Goal: Task Accomplishment & Management: Complete application form

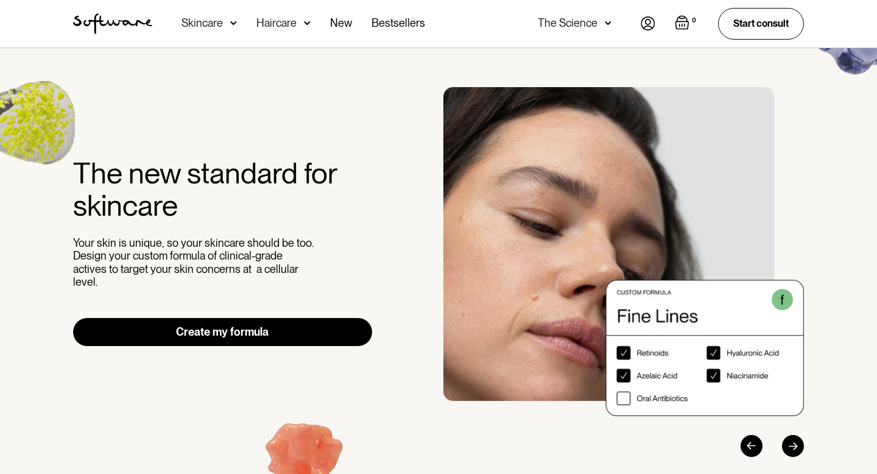
click at [646, 19] on img at bounding box center [648, 23] width 15 height 14
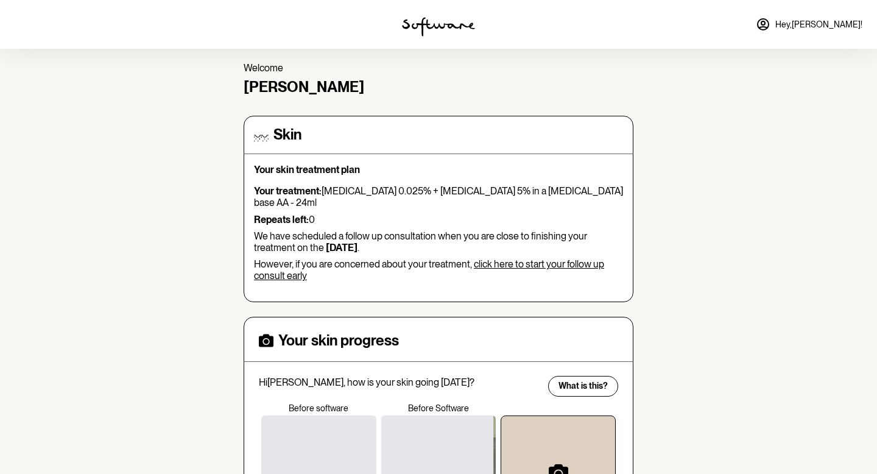
scroll to position [51, 0]
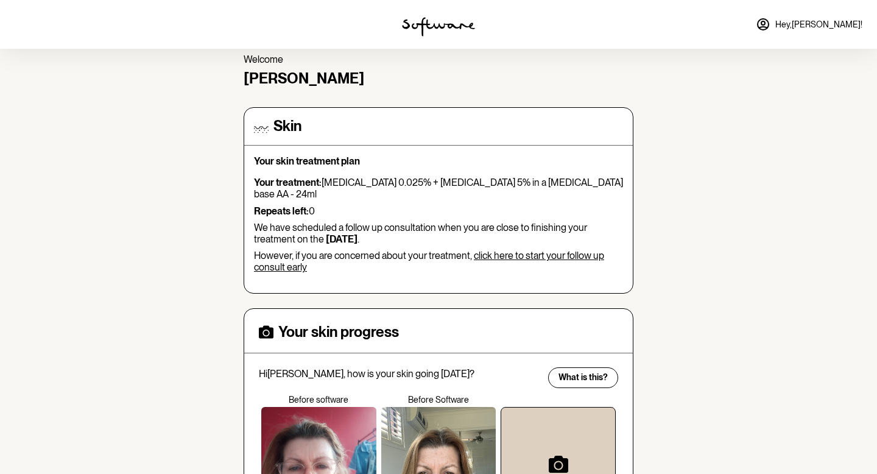
click at [513, 250] on link "click here to start your follow up consult early" at bounding box center [429, 261] width 350 height 23
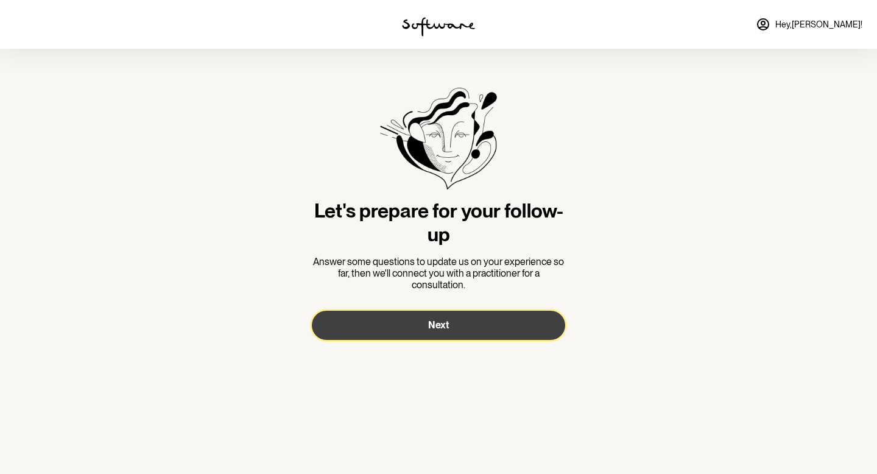
click at [468, 322] on button "Next" at bounding box center [438, 325] width 253 height 29
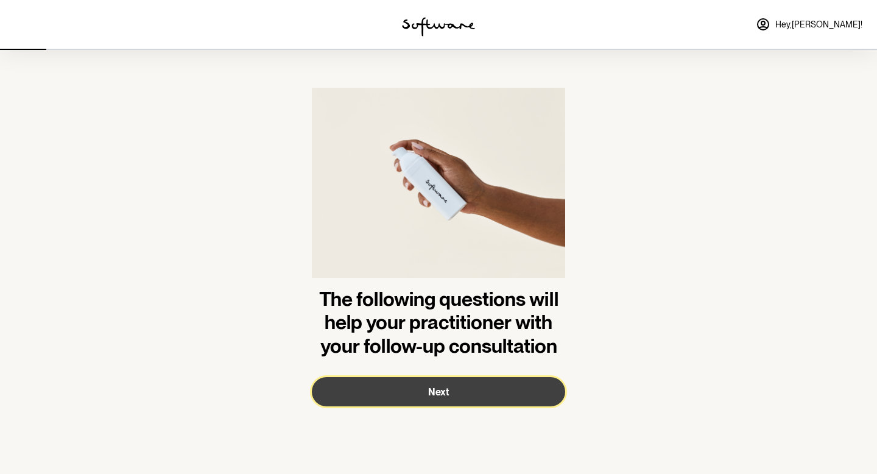
click at [446, 392] on span "Next" at bounding box center [438, 392] width 21 height 12
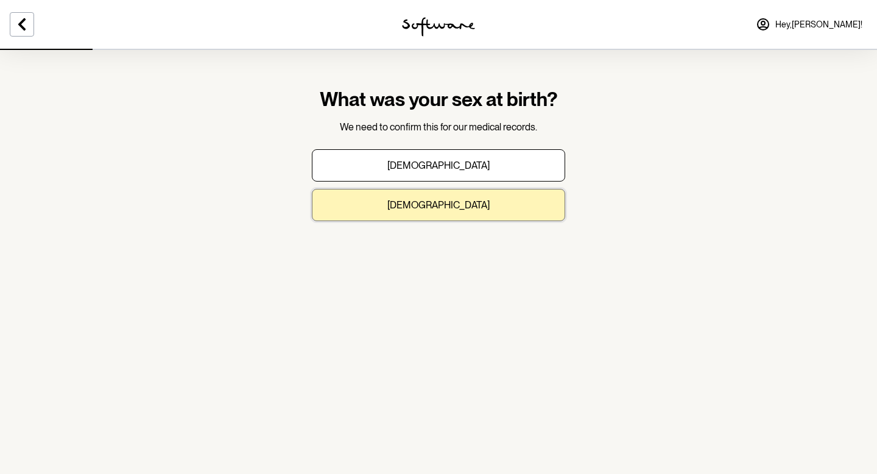
click at [469, 205] on button "[DEMOGRAPHIC_DATA]" at bounding box center [438, 205] width 253 height 32
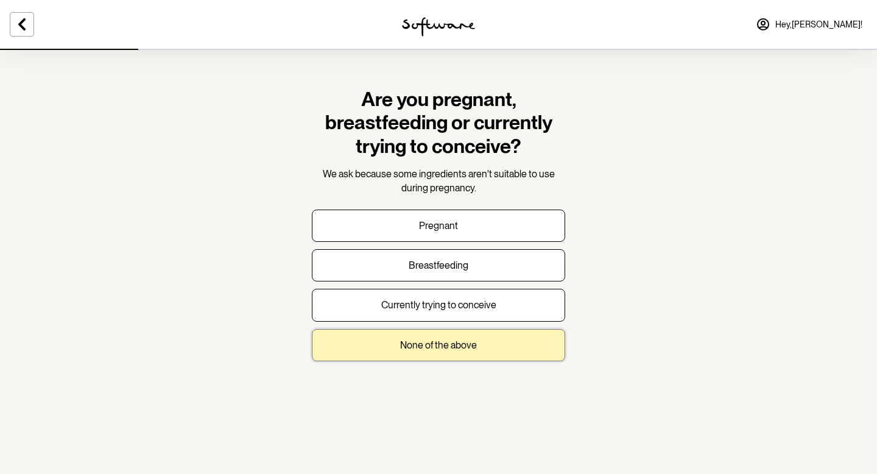
click at [448, 341] on p "None of the above" at bounding box center [438, 345] width 77 height 12
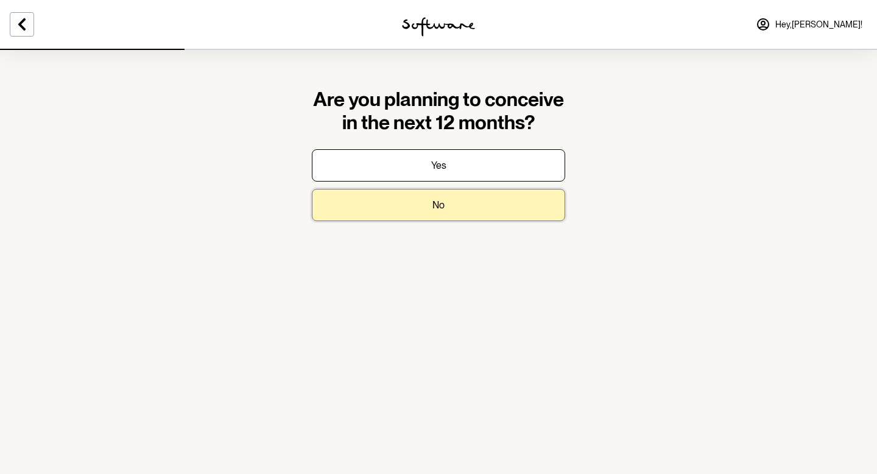
click at [462, 206] on button "No" at bounding box center [438, 205] width 253 height 32
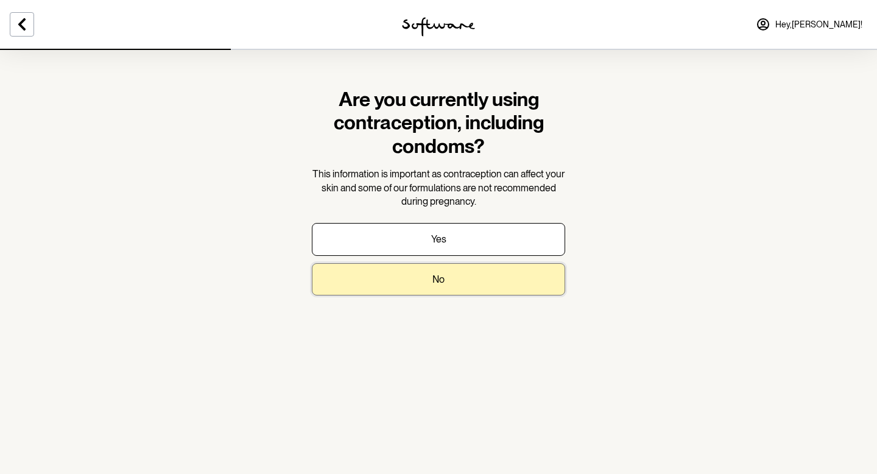
click at [462, 280] on button "No" at bounding box center [438, 279] width 253 height 32
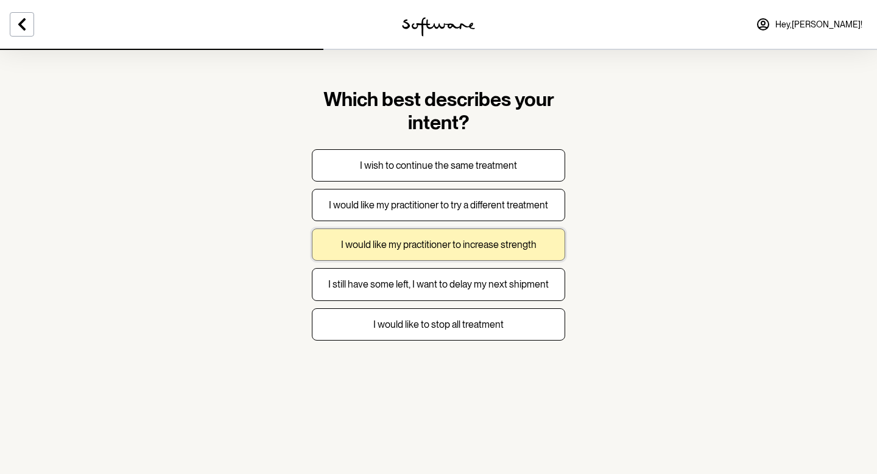
click at [478, 242] on p "I would like my practitioner to increase strength" at bounding box center [439, 245] width 196 height 12
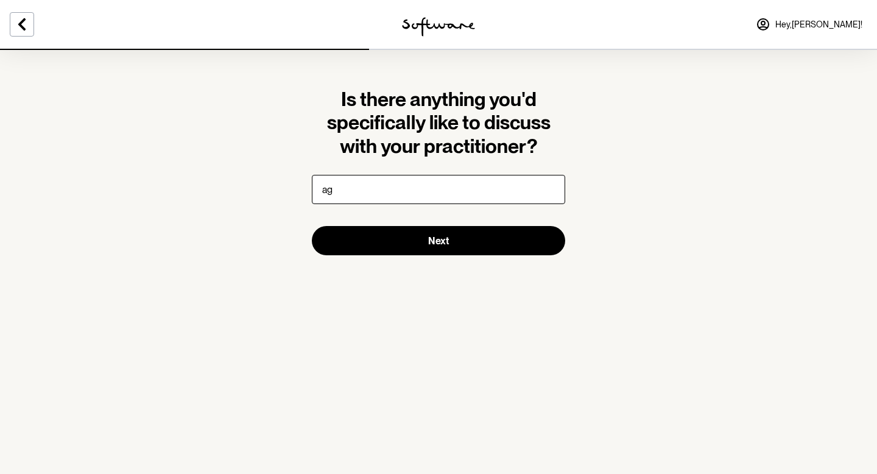
type input "a"
type input "m"
type input "n"
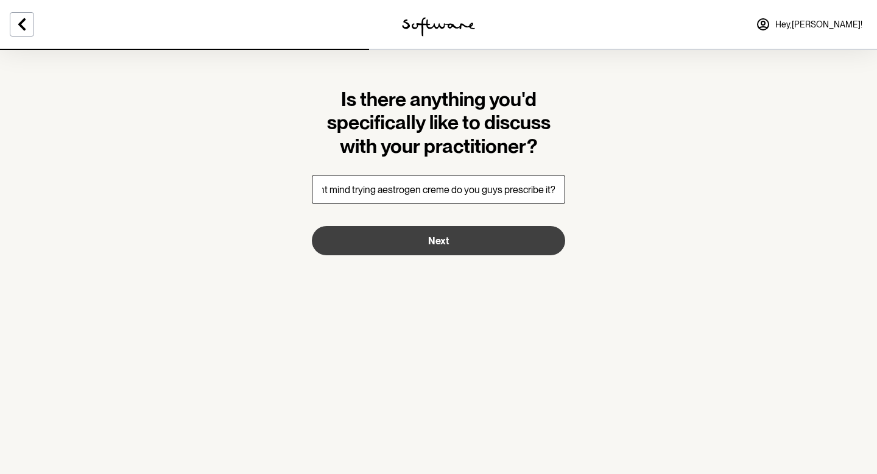
type input "i wouldnt mind trying aestrogen creme do you guys prescribe it?"
click at [480, 241] on button "Next" at bounding box center [438, 240] width 253 height 29
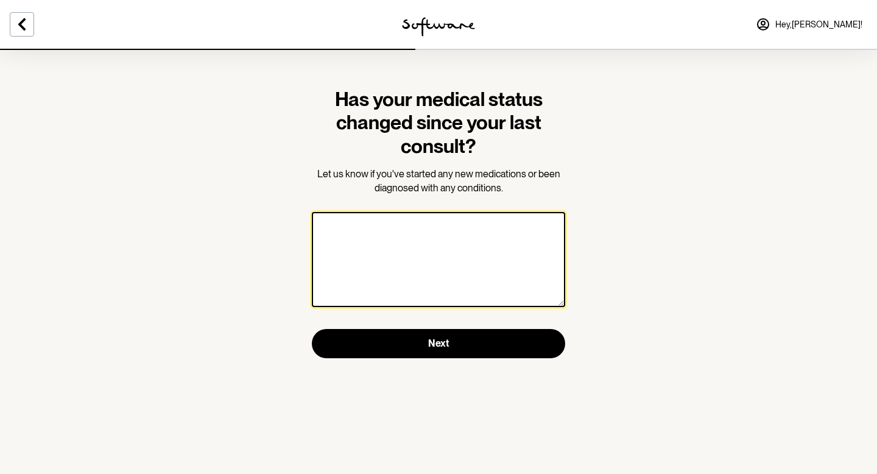
click at [462, 227] on textarea at bounding box center [438, 259] width 253 height 95
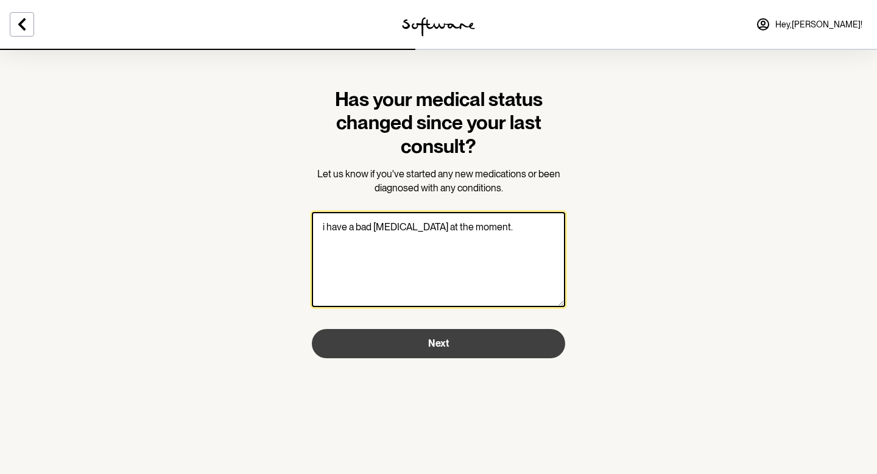
type textarea "i have a bad [MEDICAL_DATA] at the moment."
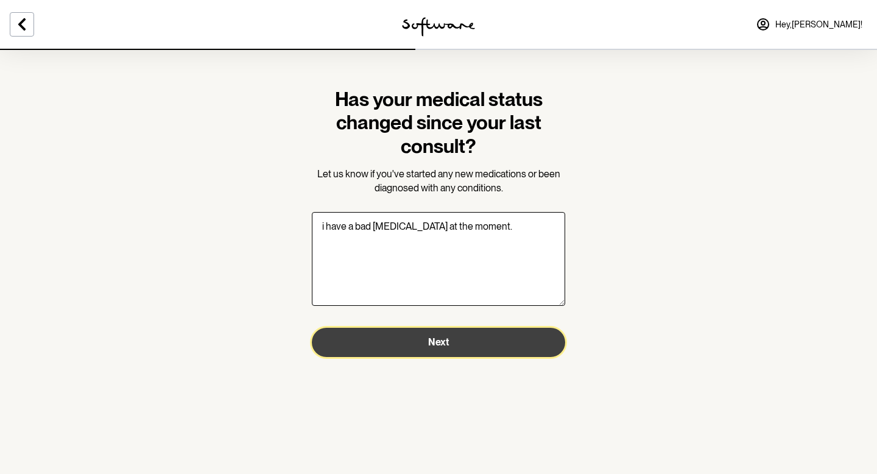
click at [457, 347] on button "Next" at bounding box center [438, 342] width 253 height 29
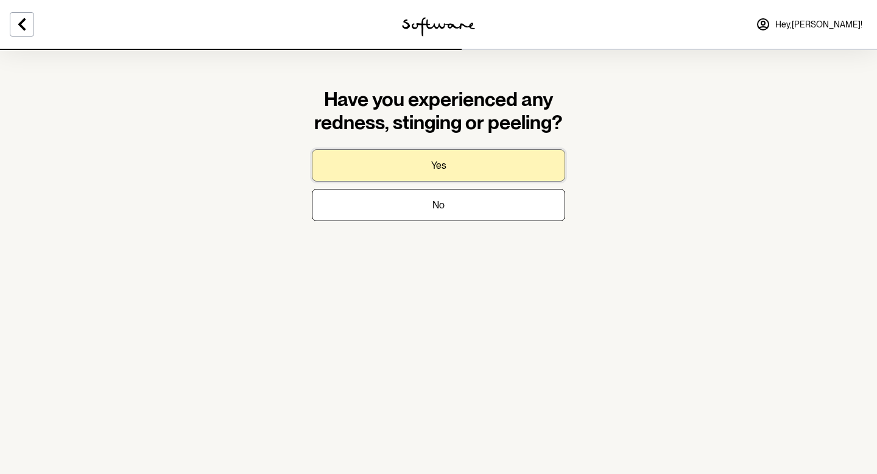
click at [454, 168] on button "Yes" at bounding box center [438, 165] width 253 height 32
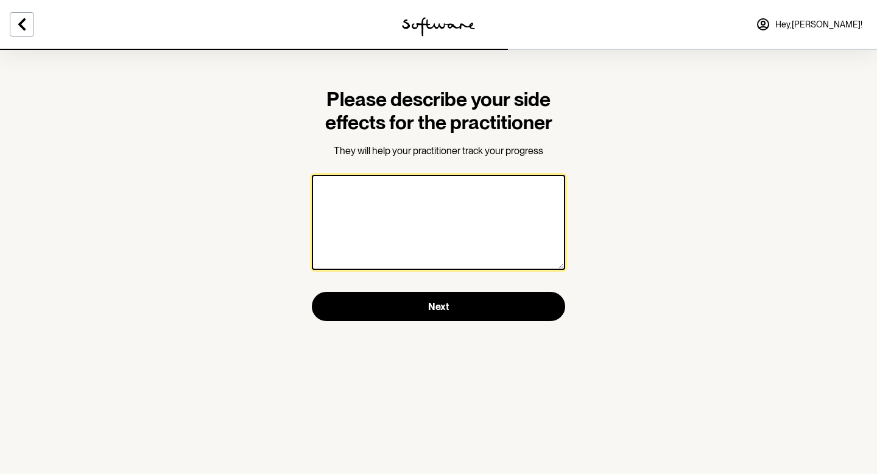
click at [425, 194] on textarea at bounding box center [438, 222] width 253 height 95
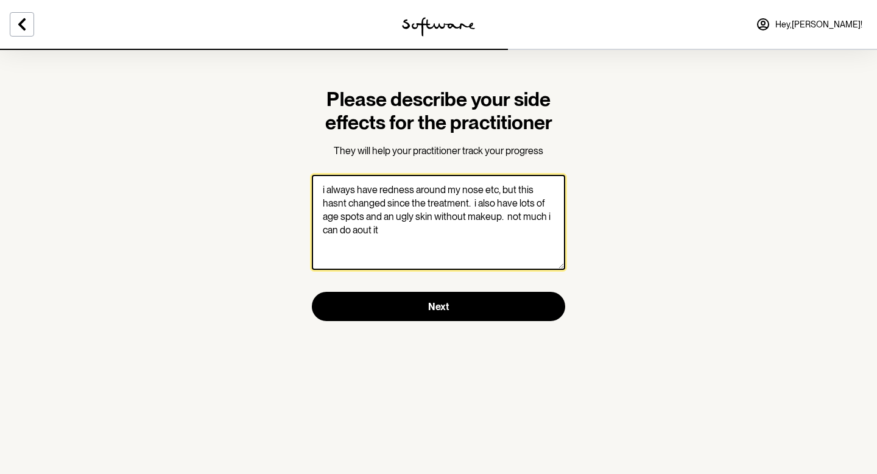
click at [358, 232] on textarea "i always have redness around my nose etc, but this hasnt changed since the trea…" at bounding box center [438, 222] width 253 height 95
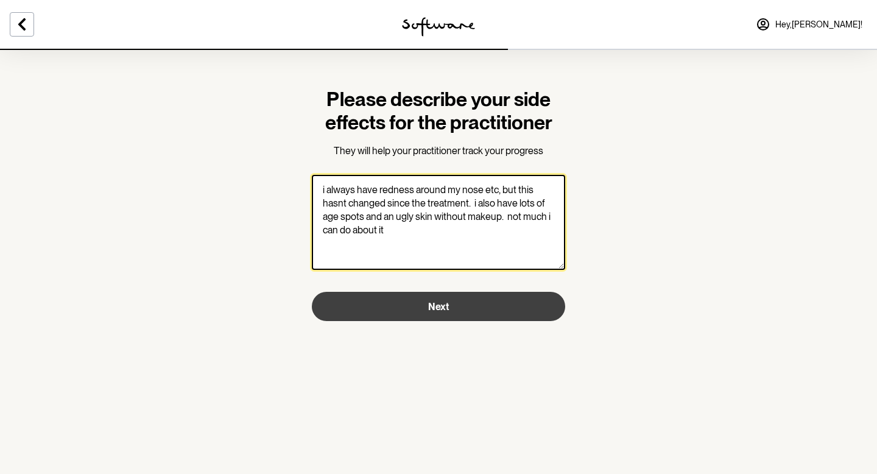
type textarea "i always have redness around my nose etc, but this hasnt changed since the trea…"
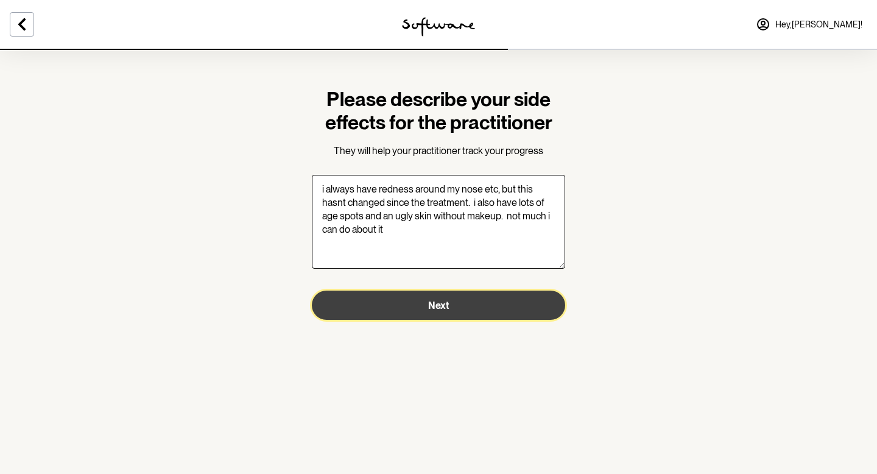
click at [436, 308] on span "Next" at bounding box center [438, 306] width 21 height 12
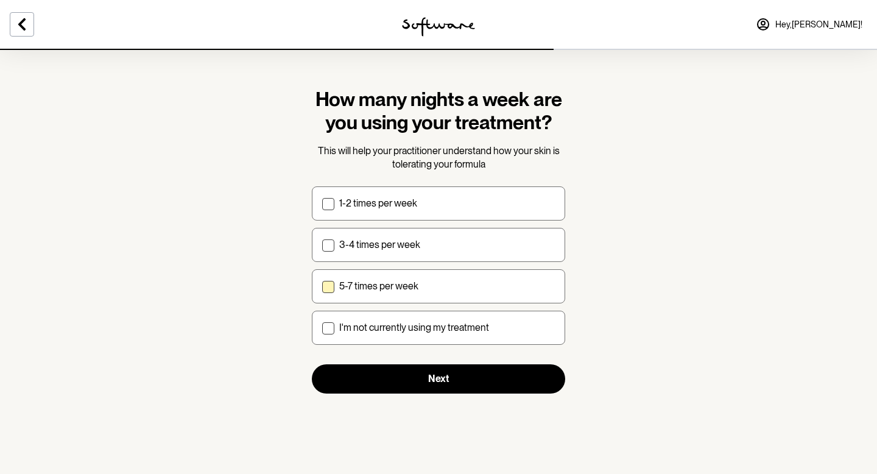
click at [331, 285] on span at bounding box center [328, 287] width 12 height 12
click at [322, 286] on input "5-7 times per week" at bounding box center [322, 286] width 1 height 1
checkbox input "true"
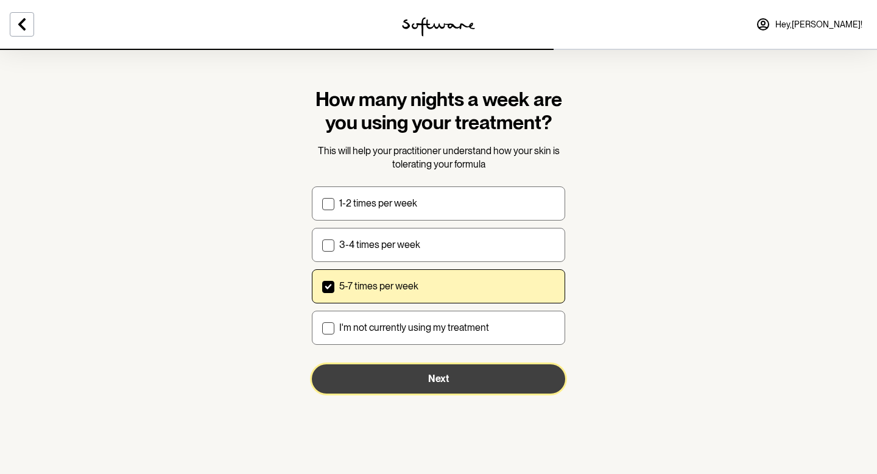
click at [406, 379] on button "Next" at bounding box center [438, 378] width 253 height 29
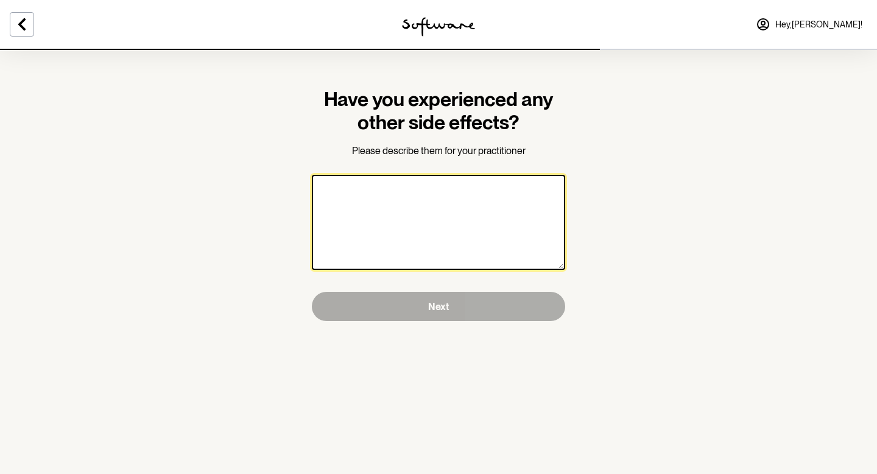
click at [363, 194] on textarea at bounding box center [438, 222] width 253 height 95
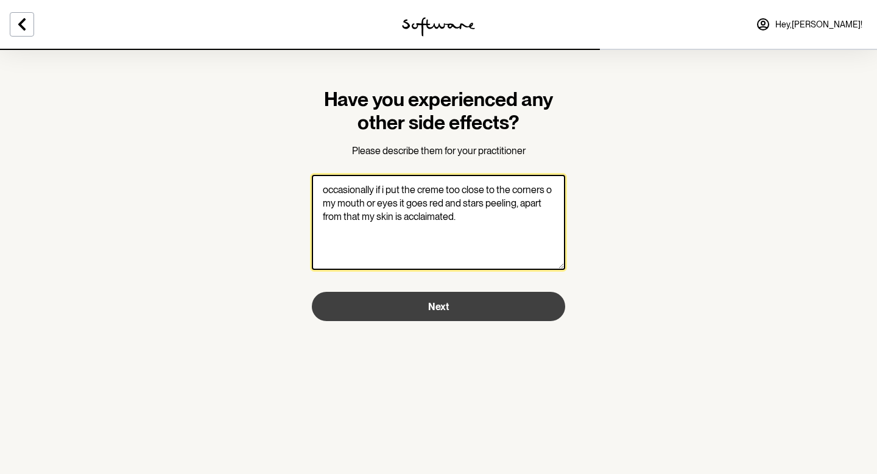
type textarea "occasionally if i put the creme too close to the corners o my mouth or eyes it …"
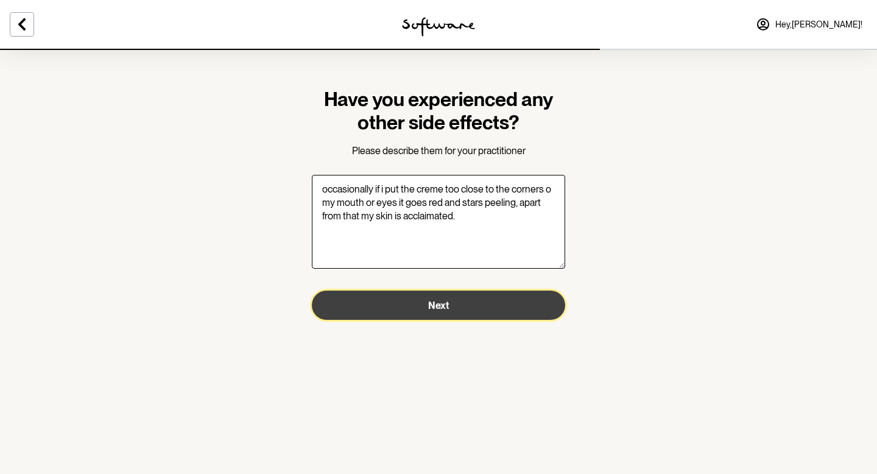
click at [422, 308] on button "Next" at bounding box center [438, 305] width 253 height 29
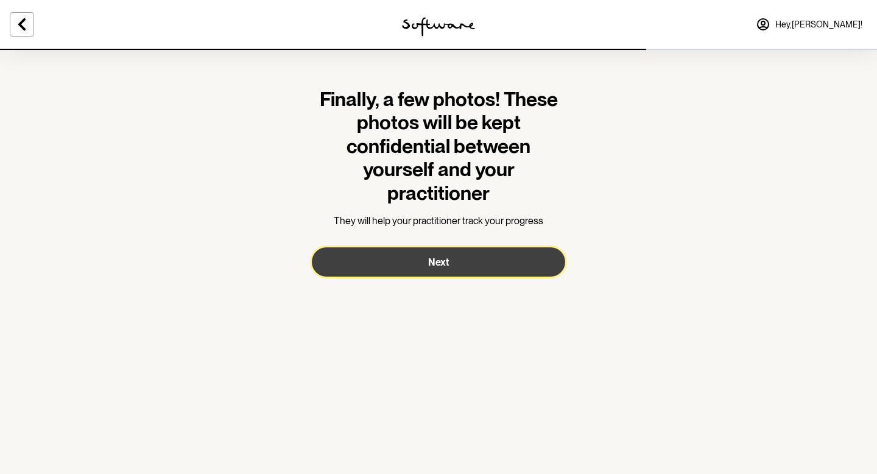
click at [418, 262] on button "Next" at bounding box center [438, 261] width 253 height 29
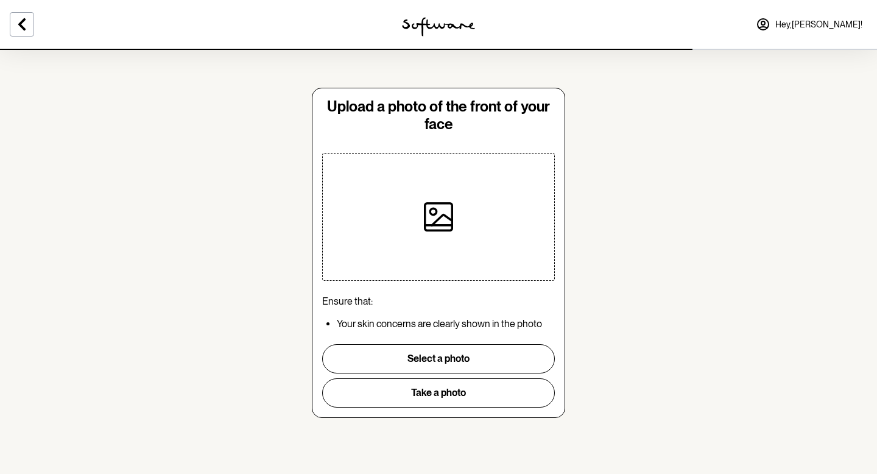
click at [437, 211] on icon at bounding box center [438, 216] width 29 height 29
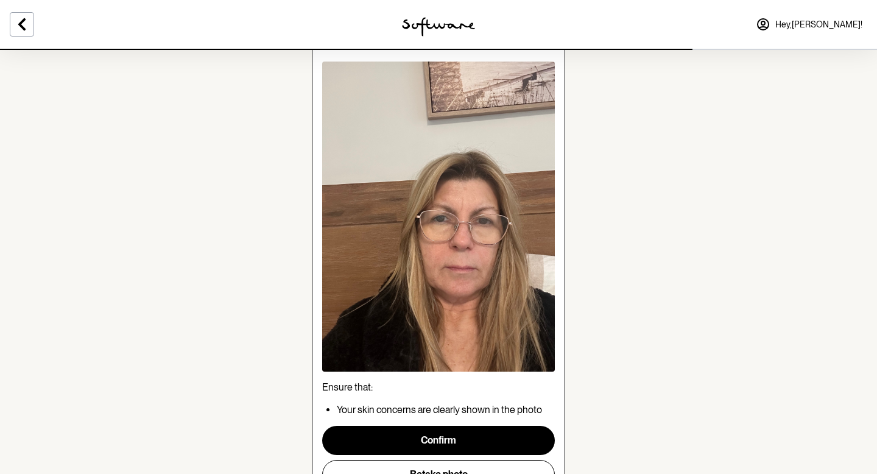
scroll to position [62, 0]
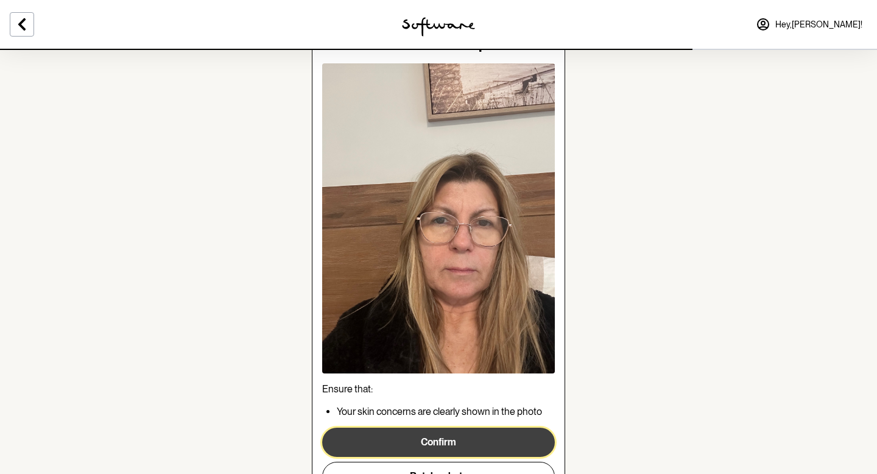
click at [473, 445] on button "Confirm" at bounding box center [438, 442] width 233 height 29
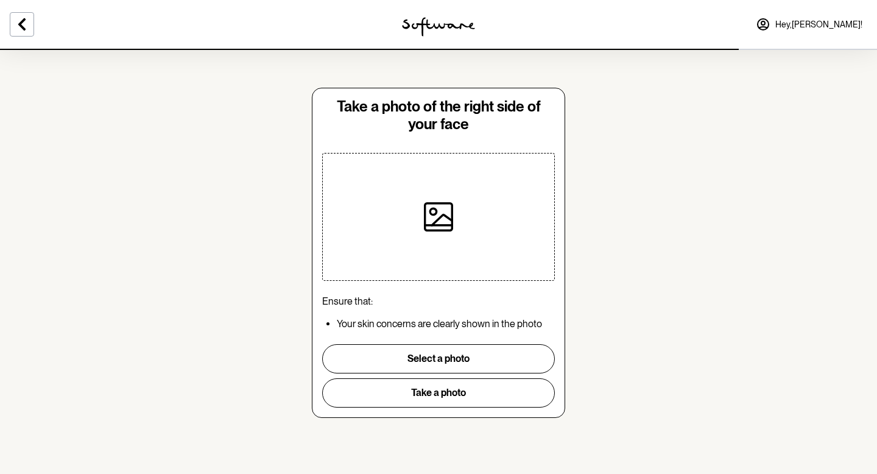
click at [835, 5] on div "Hey, Kathryn !" at bounding box center [731, 24] width 292 height 49
click at [431, 217] on icon at bounding box center [438, 216] width 29 height 29
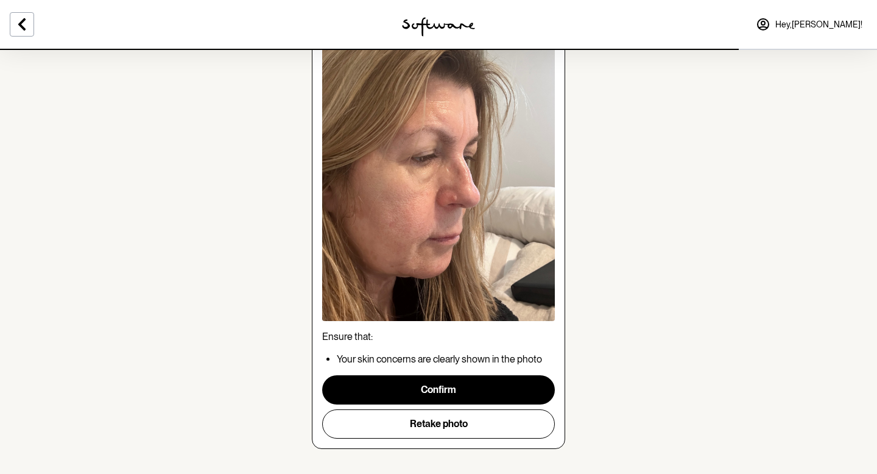
scroll to position [129, 0]
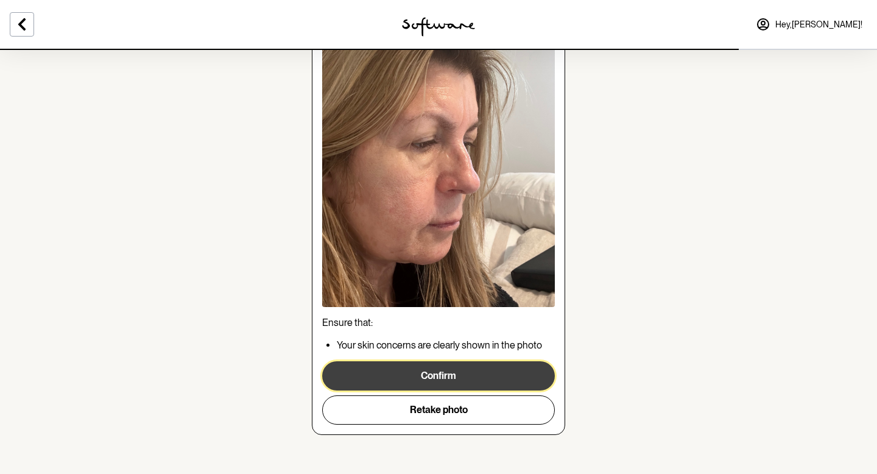
click at [491, 373] on button "Confirm" at bounding box center [438, 375] width 233 height 29
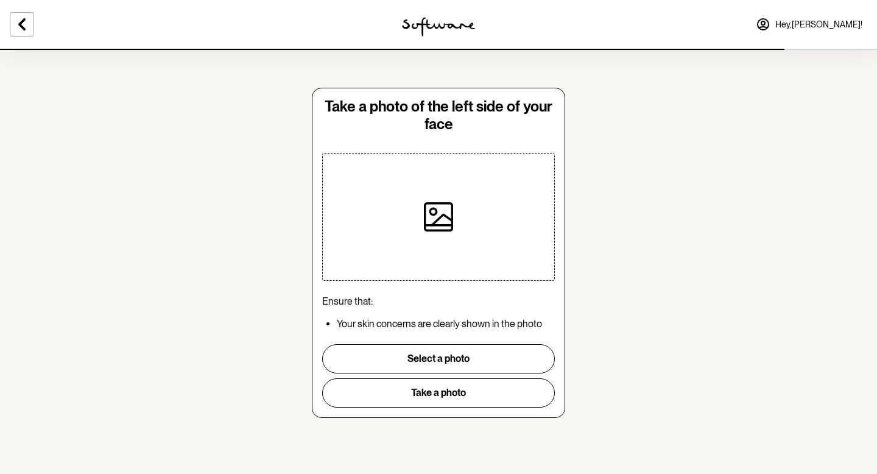
click at [440, 195] on div at bounding box center [438, 217] width 127 height 127
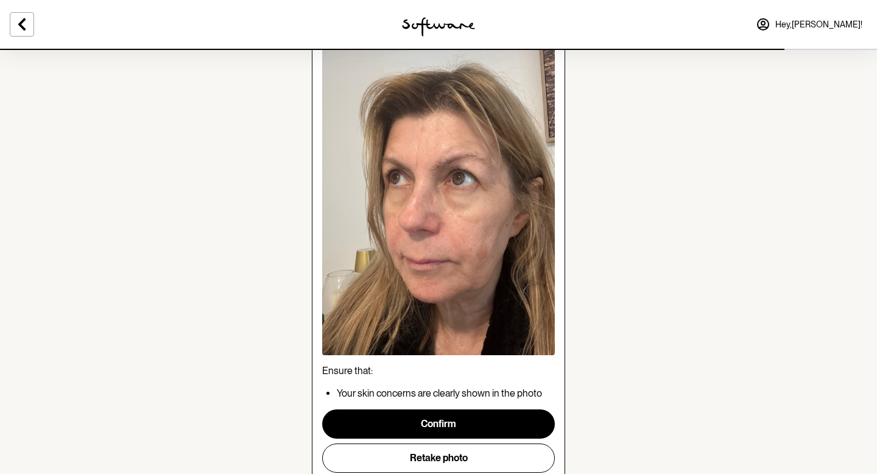
scroll to position [129, 0]
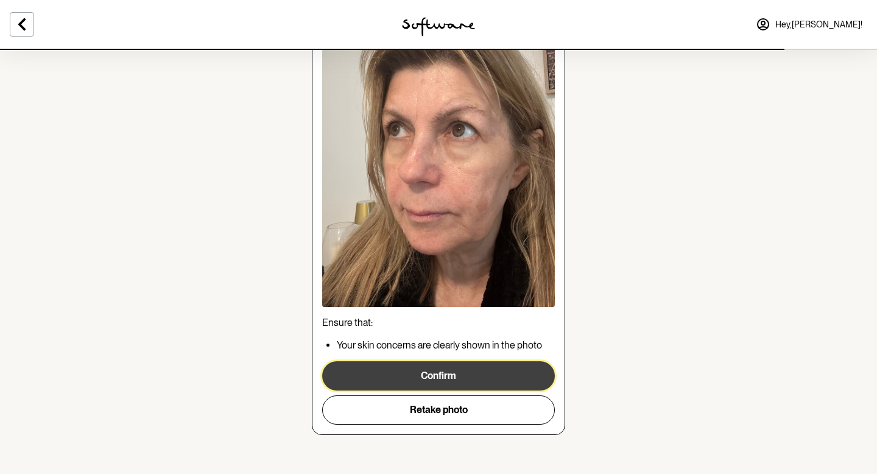
click at [515, 375] on button "Confirm" at bounding box center [438, 375] width 233 height 29
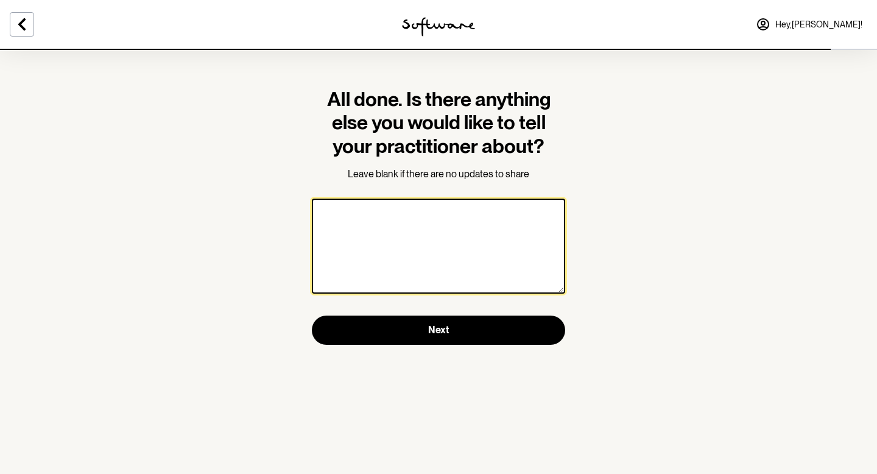
click at [432, 216] on textarea at bounding box center [438, 246] width 253 height 95
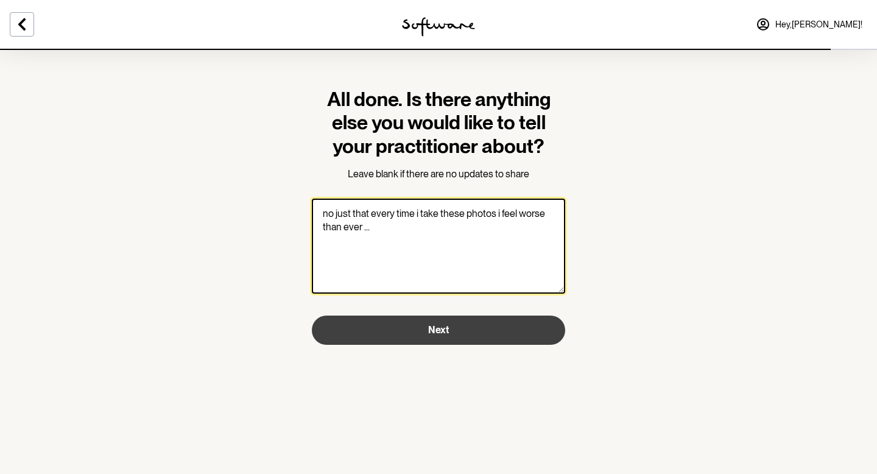
type textarea "no just that every time i take these photos i feel worse than ever ..."
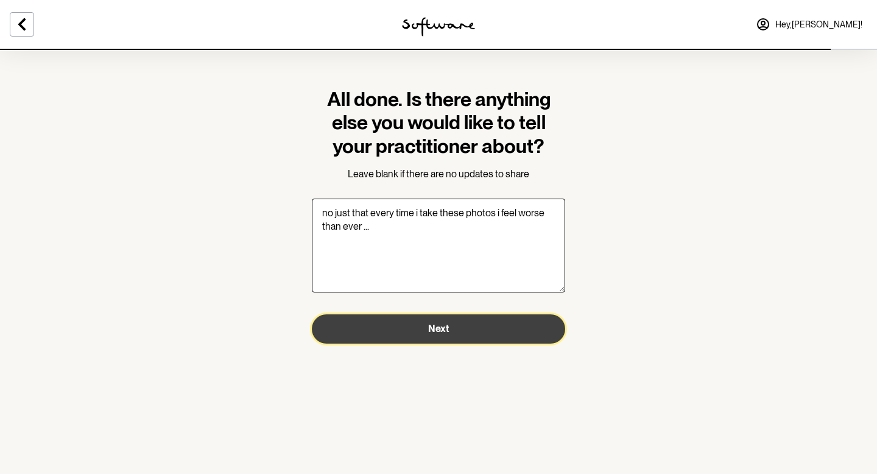
click at [445, 327] on span "Next" at bounding box center [438, 329] width 21 height 12
